Goal: Book appointment/travel/reservation

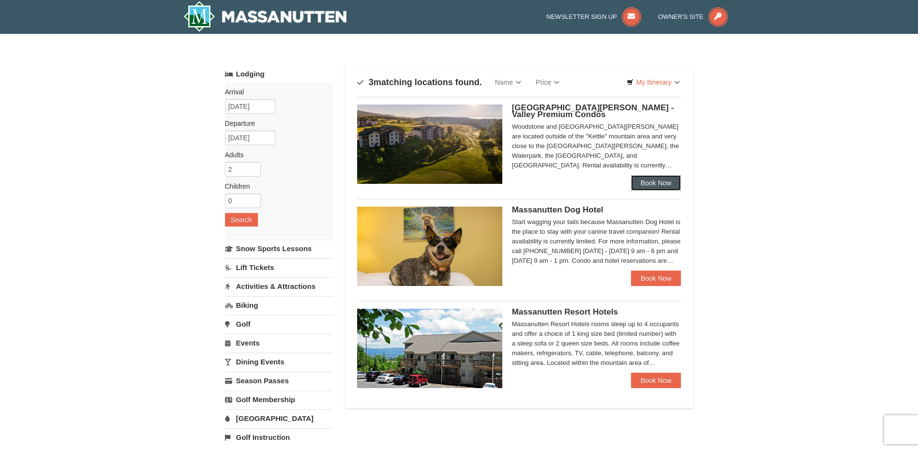
click at [668, 184] on link "Book Now" at bounding box center [656, 182] width 50 height 15
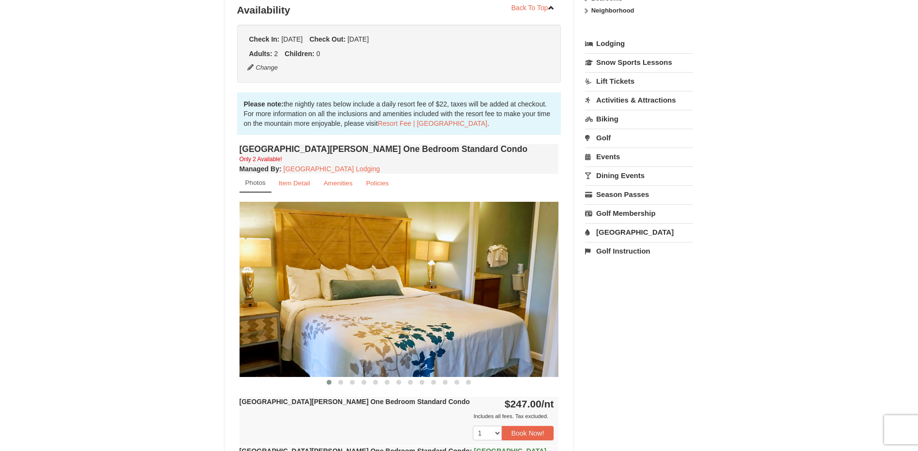
scroll to position [242, 0]
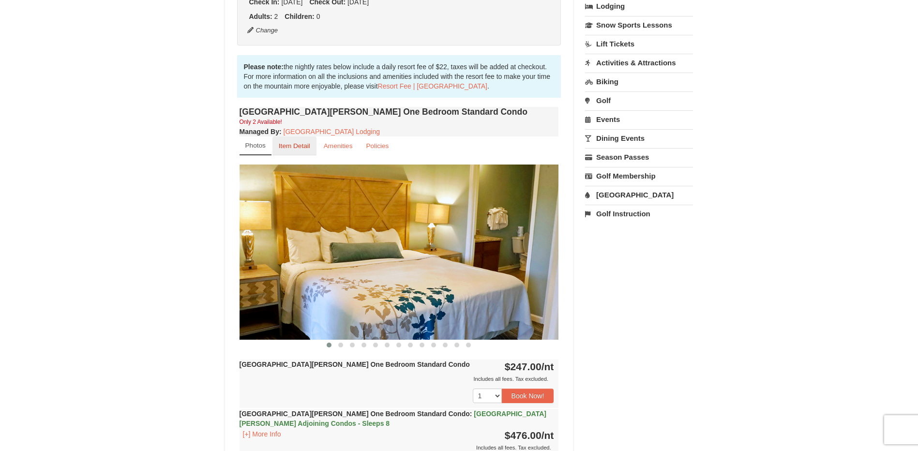
click at [284, 147] on small "Item Detail" at bounding box center [294, 145] width 31 height 7
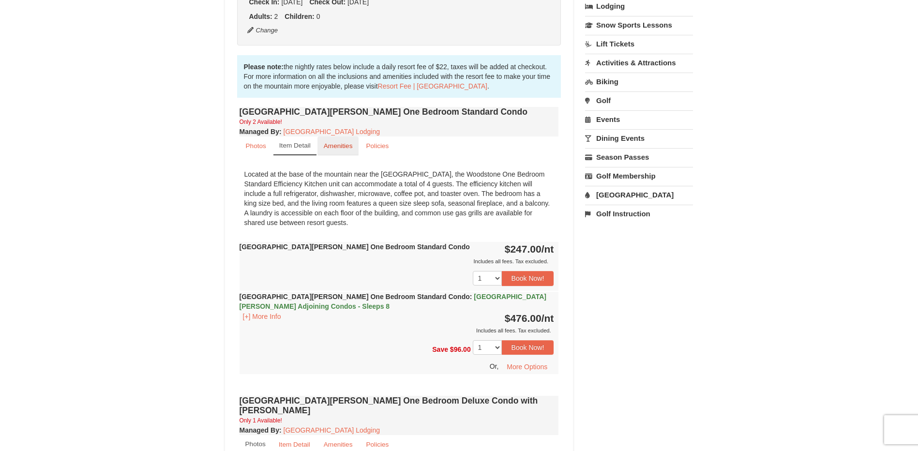
click at [336, 147] on small "Amenities" at bounding box center [338, 145] width 29 height 7
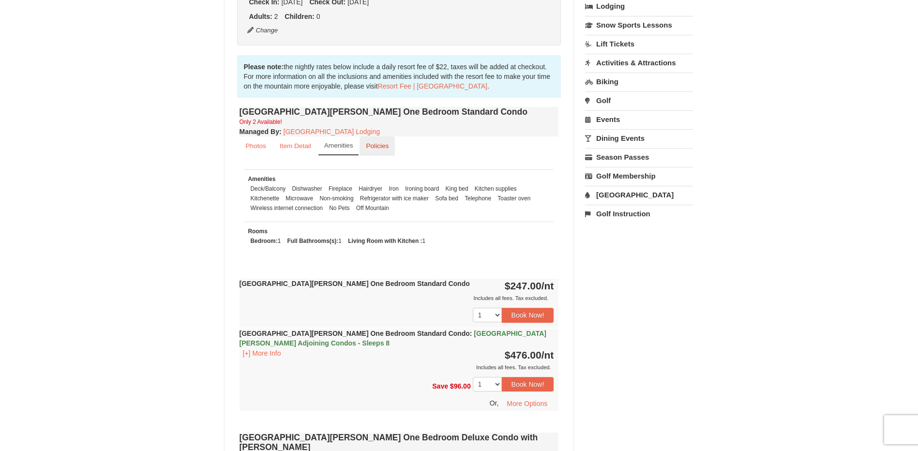
click at [389, 149] on small "Policies" at bounding box center [377, 145] width 23 height 7
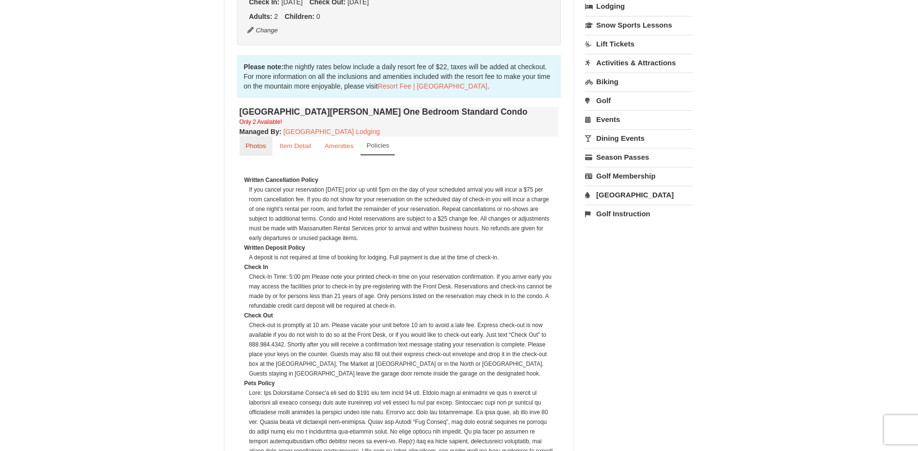
click at [260, 147] on small "Photos" at bounding box center [256, 145] width 20 height 7
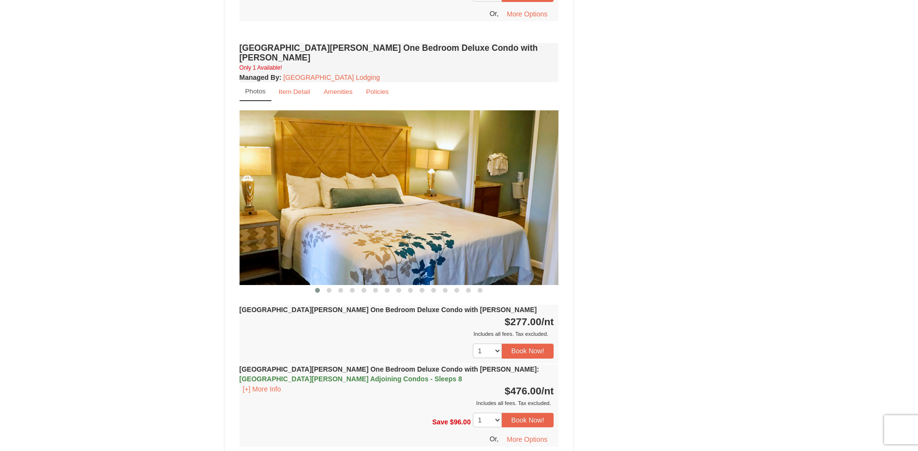
scroll to position [726, 0]
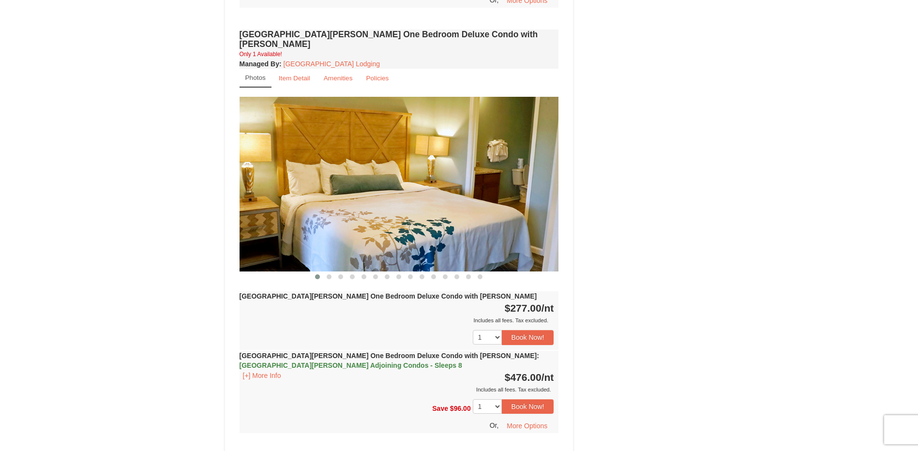
click at [473, 219] on img at bounding box center [400, 184] width 320 height 175
click at [329, 275] on span at bounding box center [329, 277] width 5 height 5
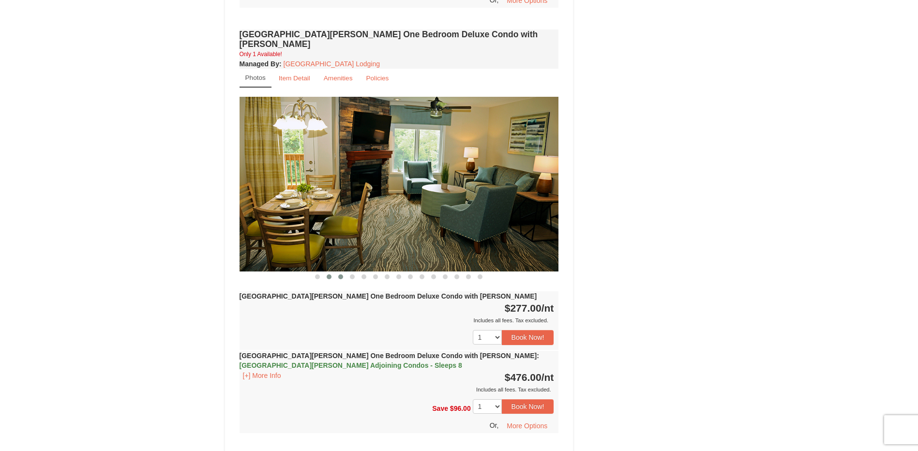
click at [342, 275] on span at bounding box center [340, 277] width 5 height 5
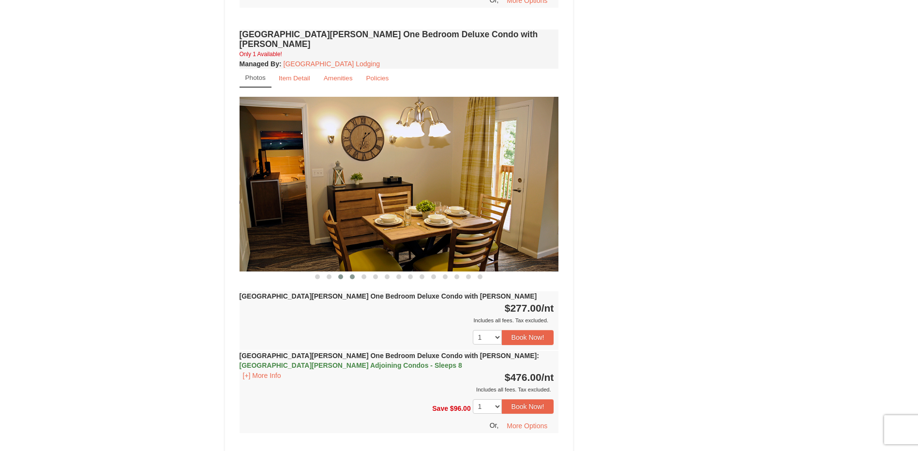
click at [351, 275] on span at bounding box center [352, 277] width 5 height 5
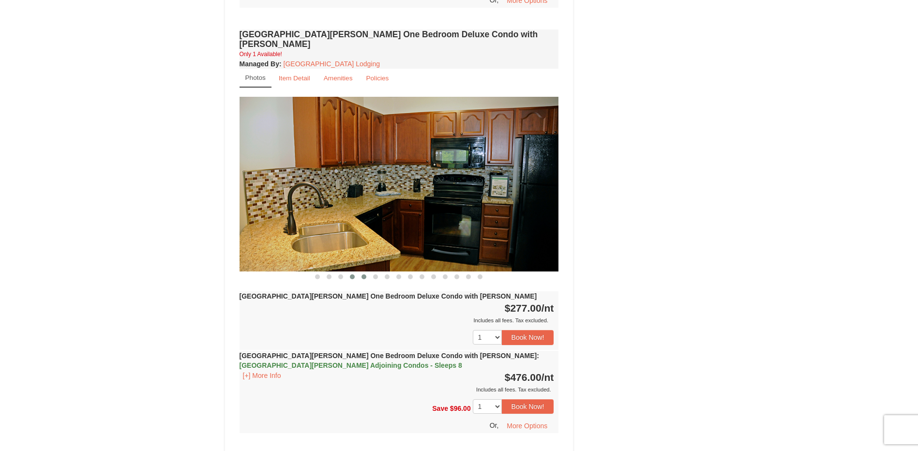
click at [361, 272] on button at bounding box center [364, 277] width 12 height 10
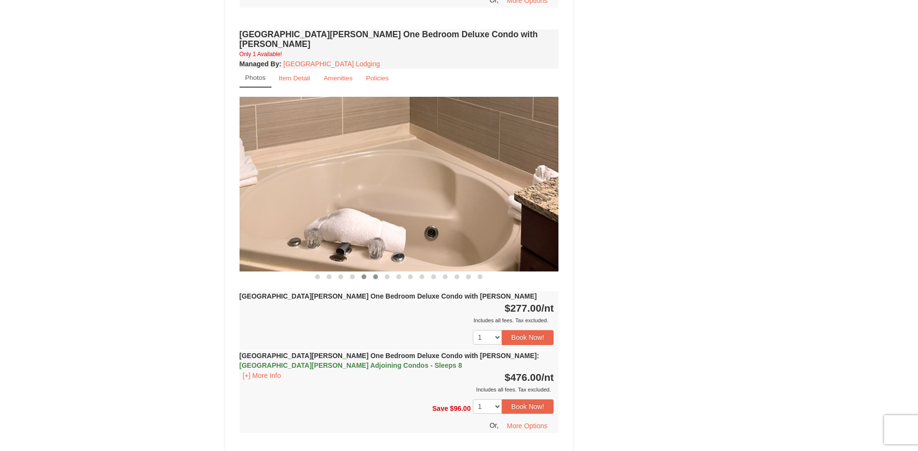
click at [375, 275] on span at bounding box center [375, 277] width 5 height 5
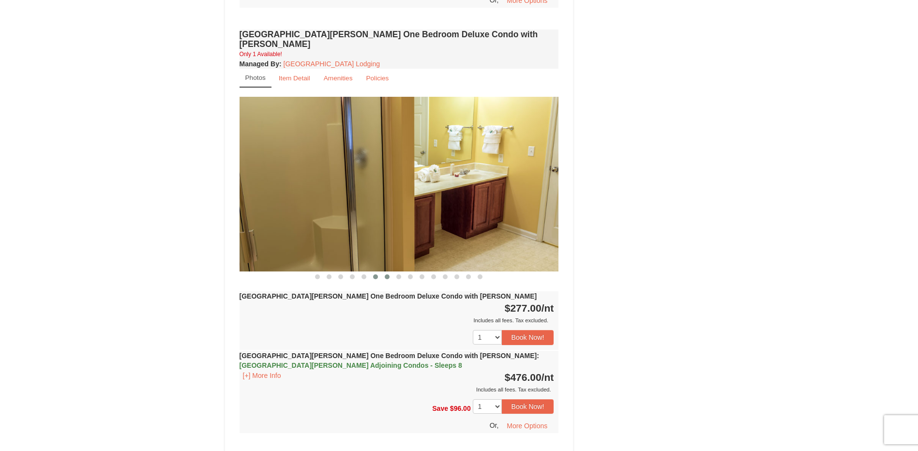
click at [386, 275] on span at bounding box center [387, 277] width 5 height 5
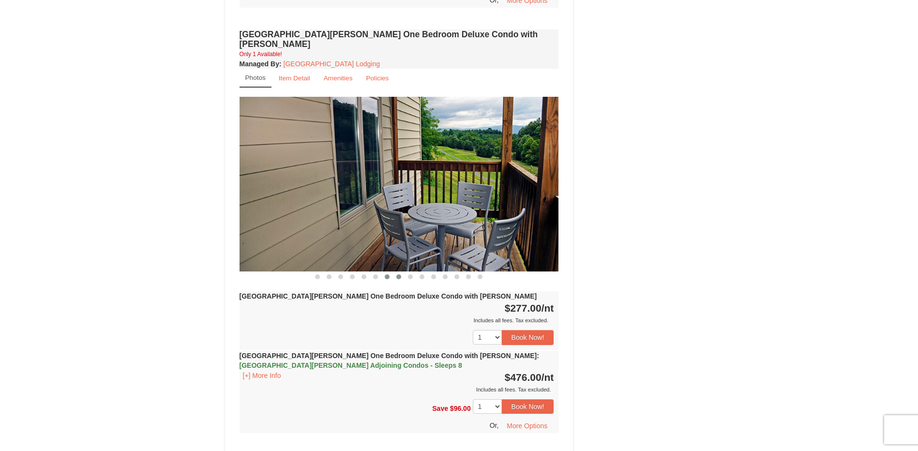
click at [402, 272] on button at bounding box center [399, 277] width 12 height 10
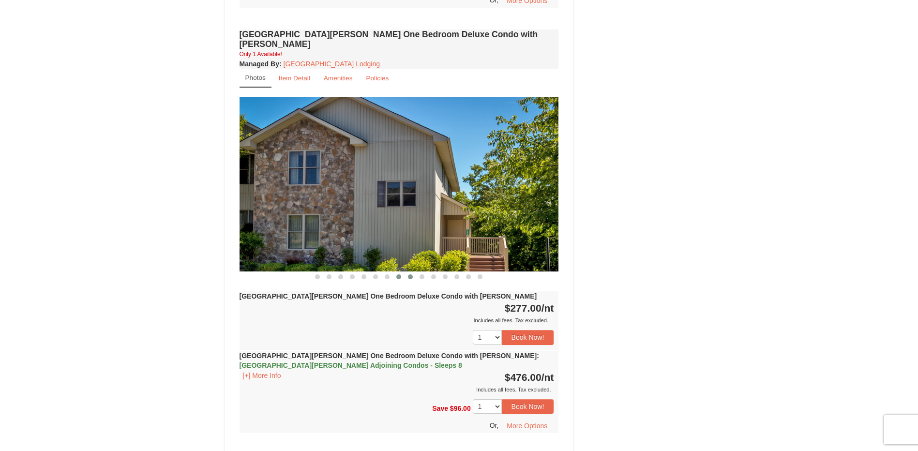
click at [408, 272] on button at bounding box center [411, 277] width 12 height 10
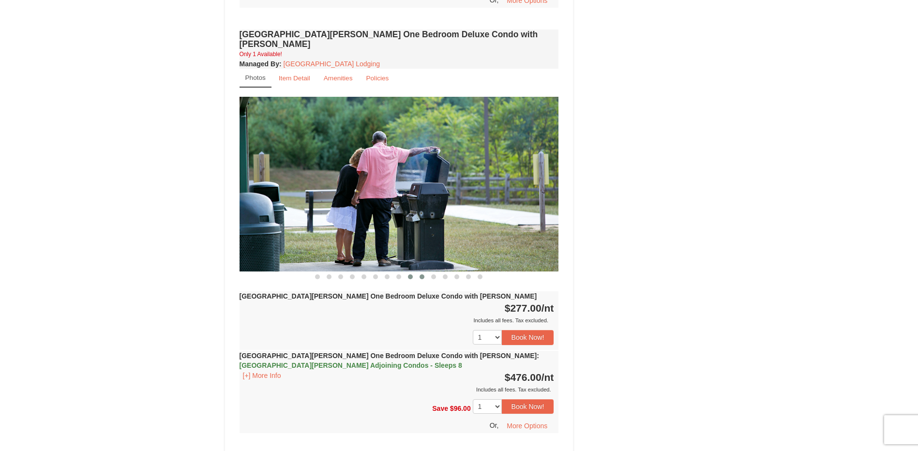
click at [420, 275] on span at bounding box center [422, 277] width 5 height 5
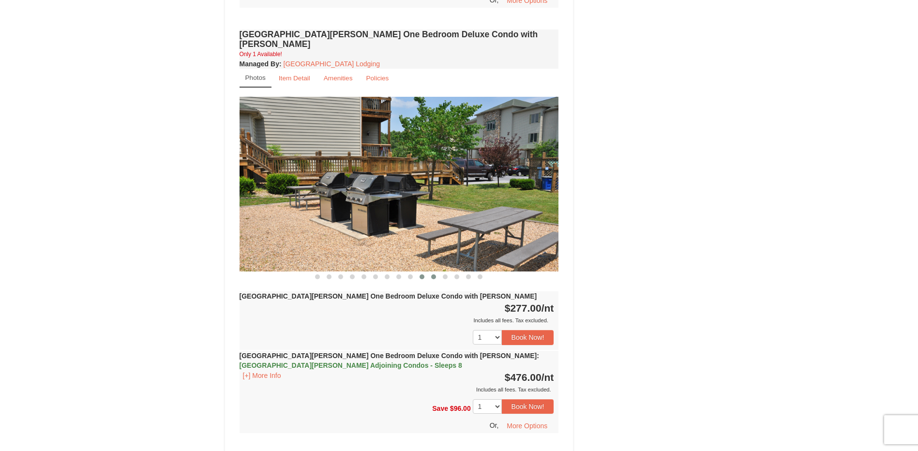
click at [435, 275] on span at bounding box center [433, 277] width 5 height 5
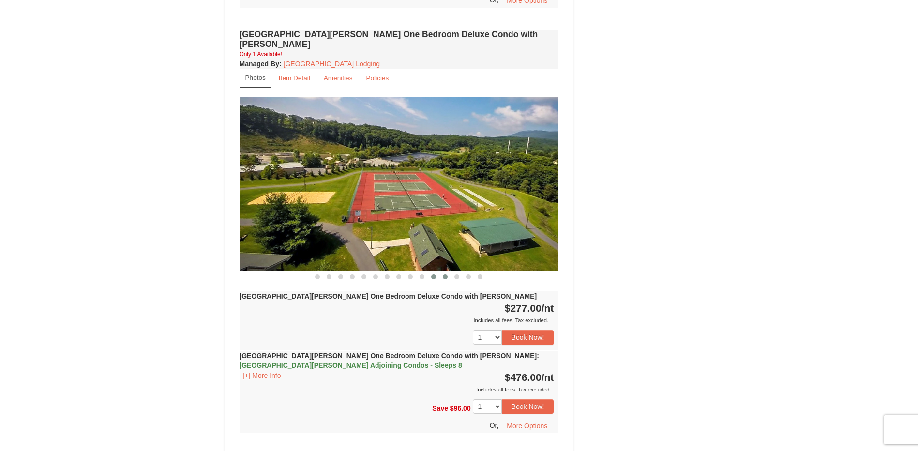
click at [446, 275] on span at bounding box center [445, 277] width 5 height 5
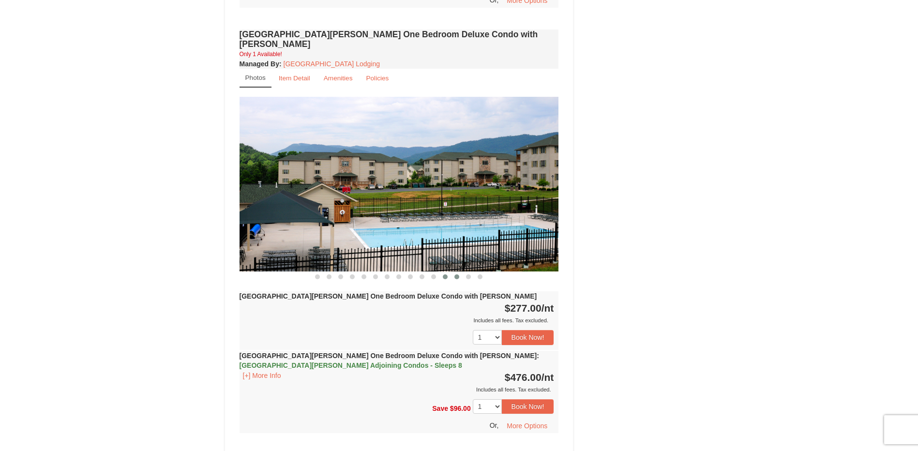
click at [458, 275] on span at bounding box center [457, 277] width 5 height 5
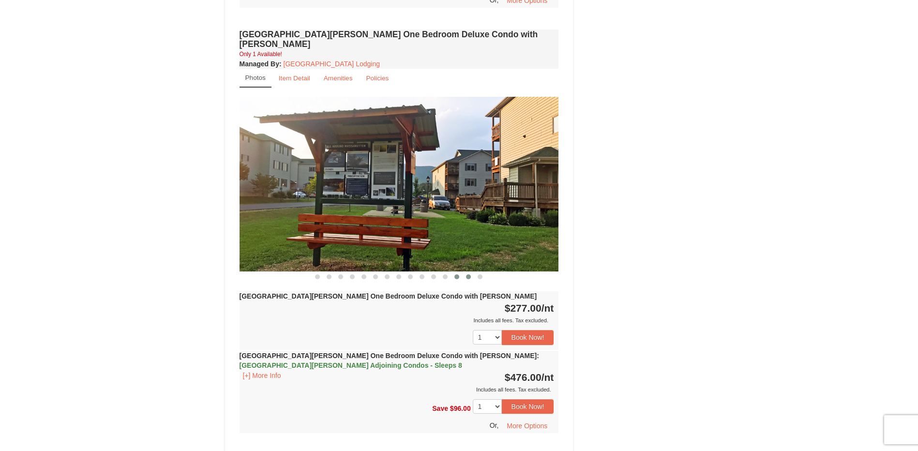
click at [467, 275] on span at bounding box center [468, 277] width 5 height 5
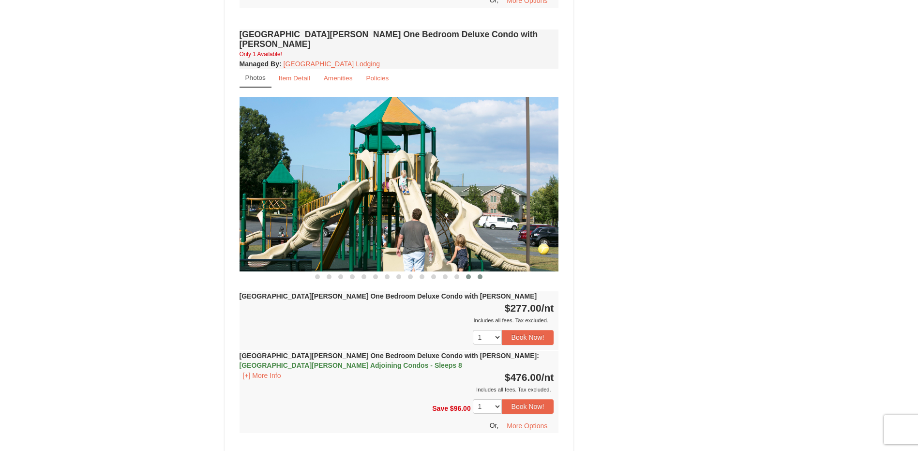
click at [479, 275] on span at bounding box center [480, 277] width 5 height 5
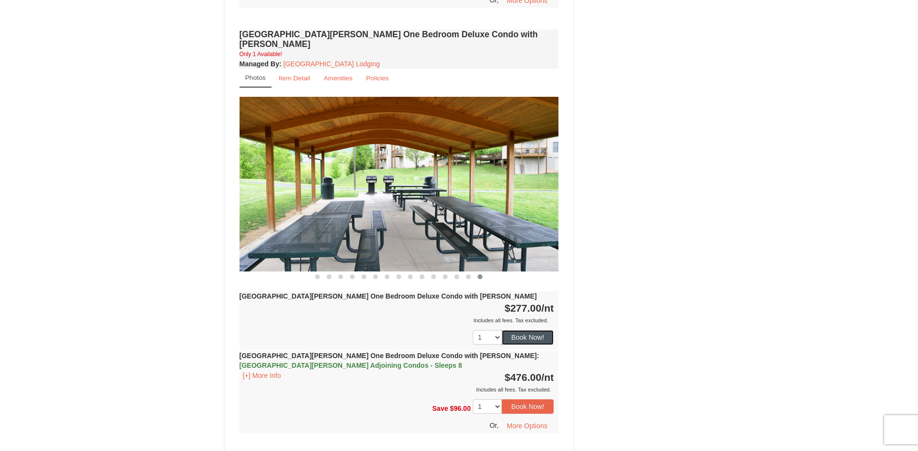
click at [535, 330] on button "Book Now!" at bounding box center [528, 337] width 52 height 15
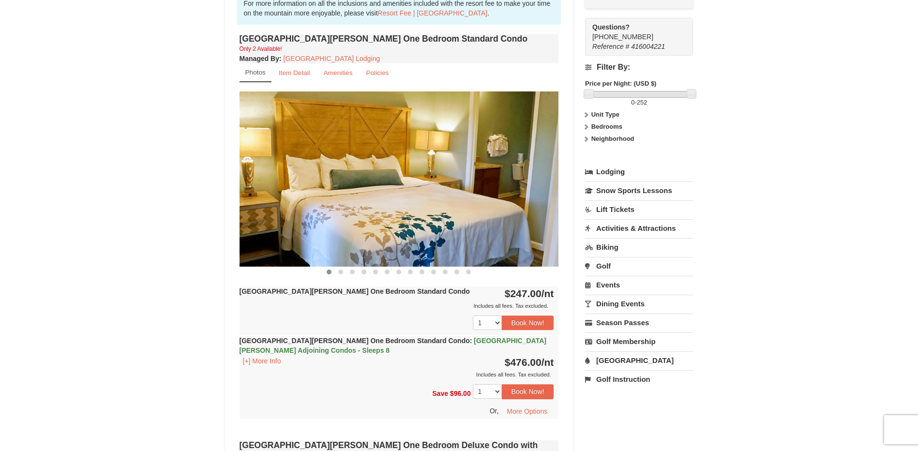
scroll to position [295, 0]
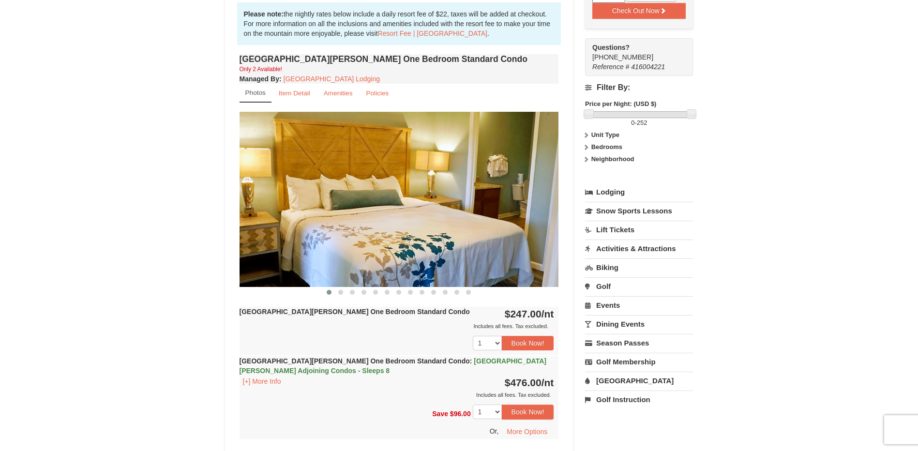
click at [612, 296] on link "Events" at bounding box center [639, 305] width 108 height 18
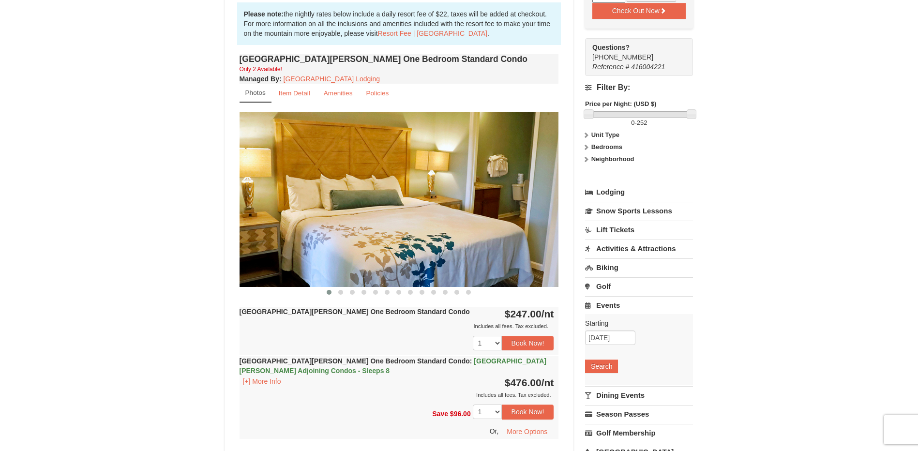
click at [626, 240] on link "Activities & Attractions" at bounding box center [639, 249] width 108 height 18
click at [604, 303] on button "Search" at bounding box center [601, 310] width 33 height 14
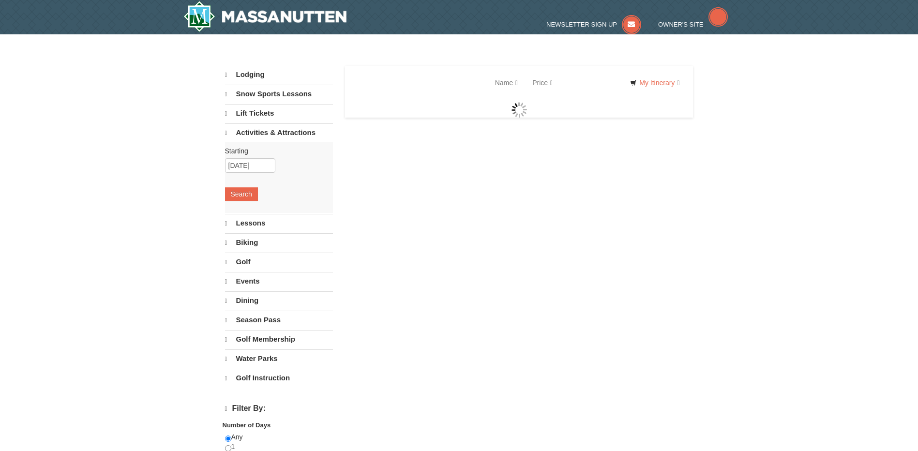
select select "9"
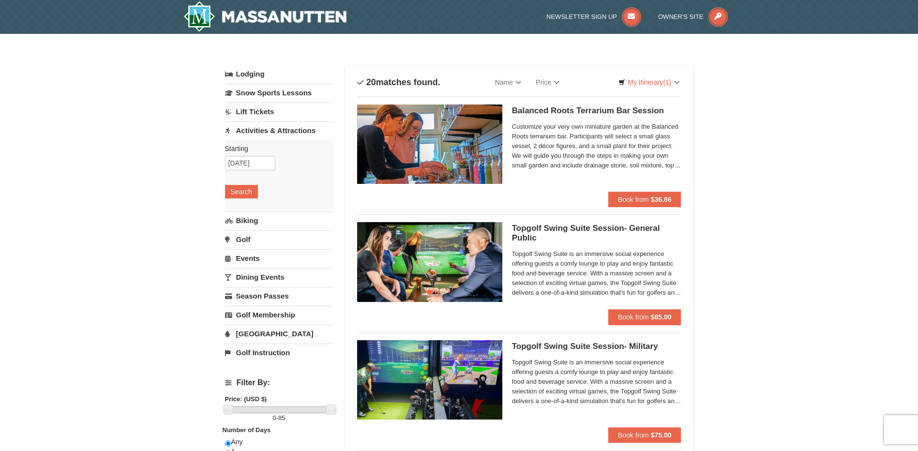
click at [250, 128] on link "Activities & Attractions" at bounding box center [279, 131] width 108 height 18
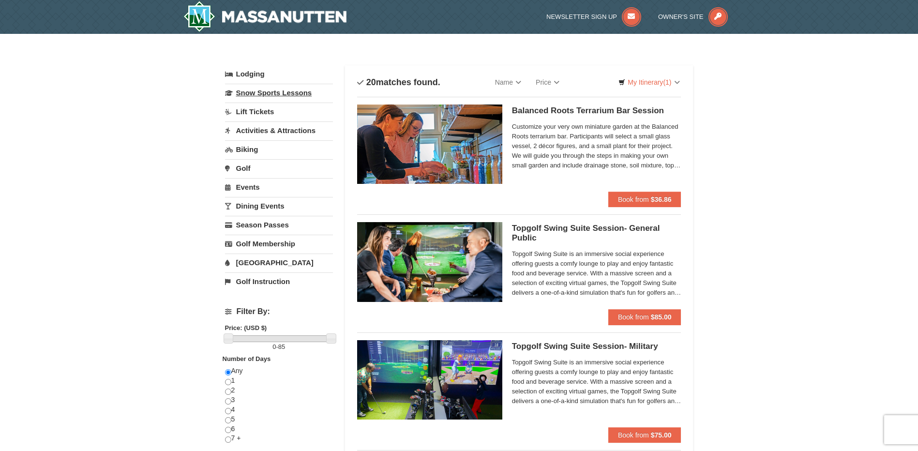
click at [254, 92] on link "Snow Sports Lessons" at bounding box center [279, 93] width 108 height 18
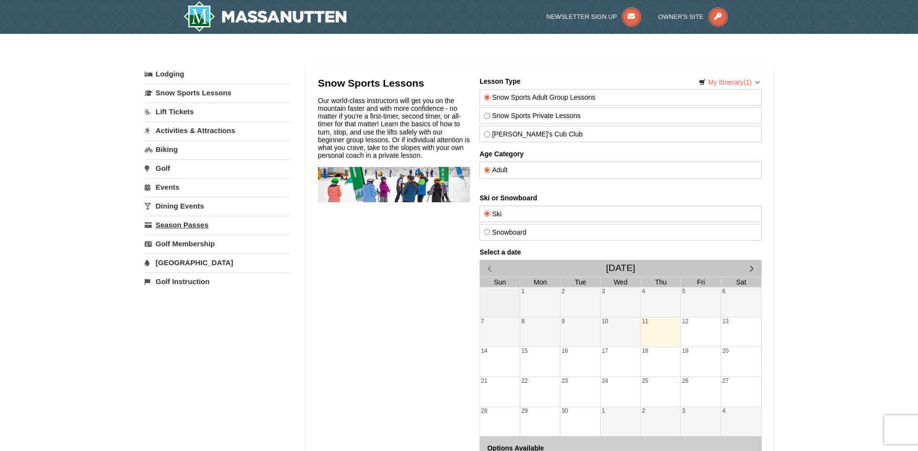
click at [198, 225] on link "Season Passes" at bounding box center [217, 225] width 145 height 18
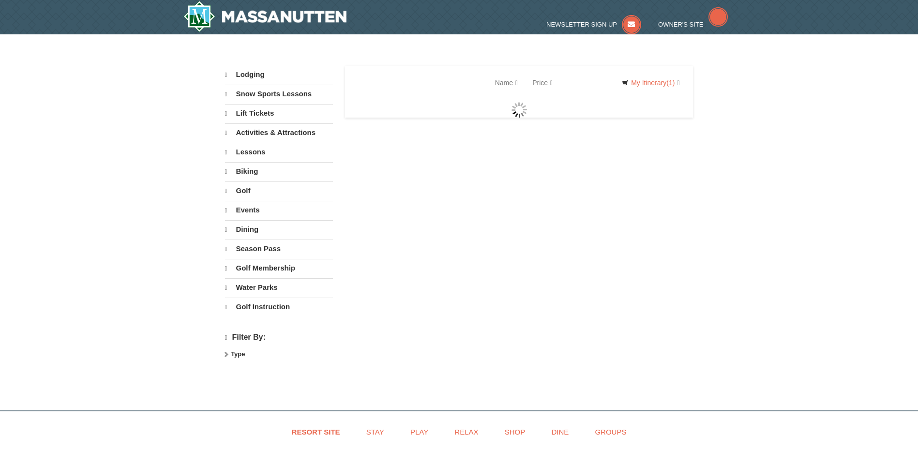
select select "9"
